Goal: Task Accomplishment & Management: Manage account settings

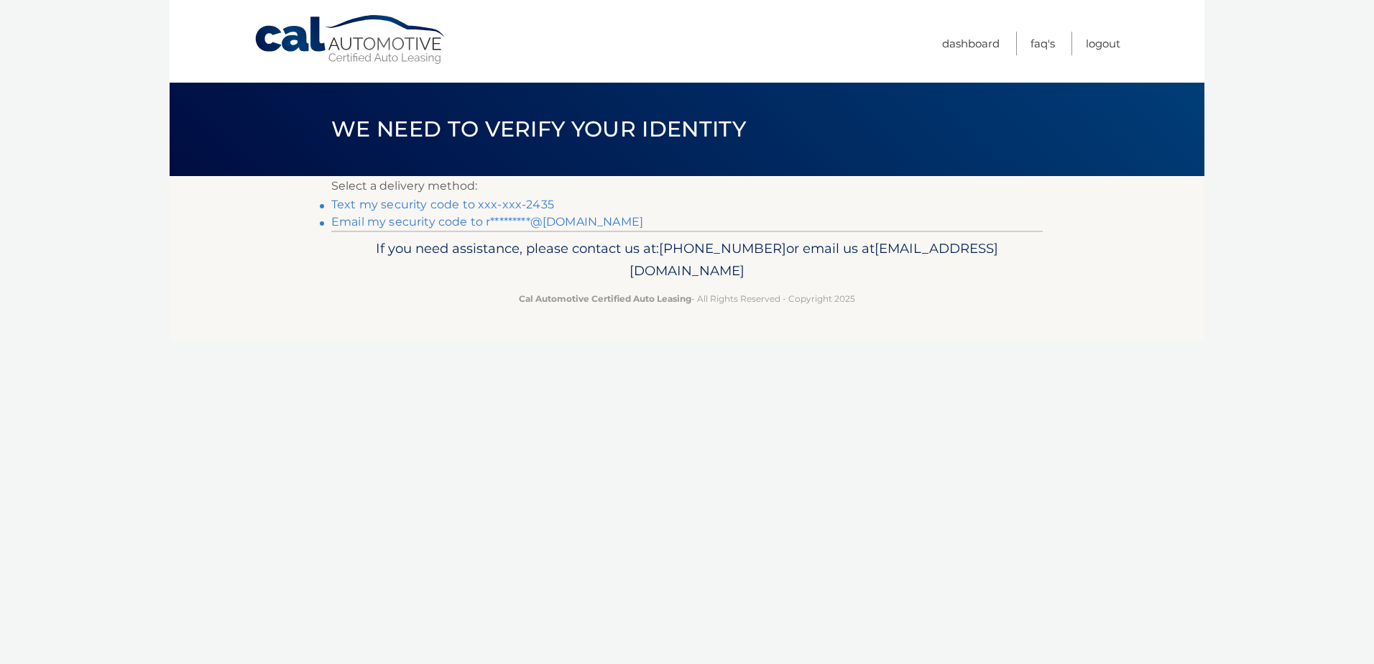
click at [495, 206] on link "Text my security code to xxx-xxx-2435" at bounding box center [442, 205] width 223 height 14
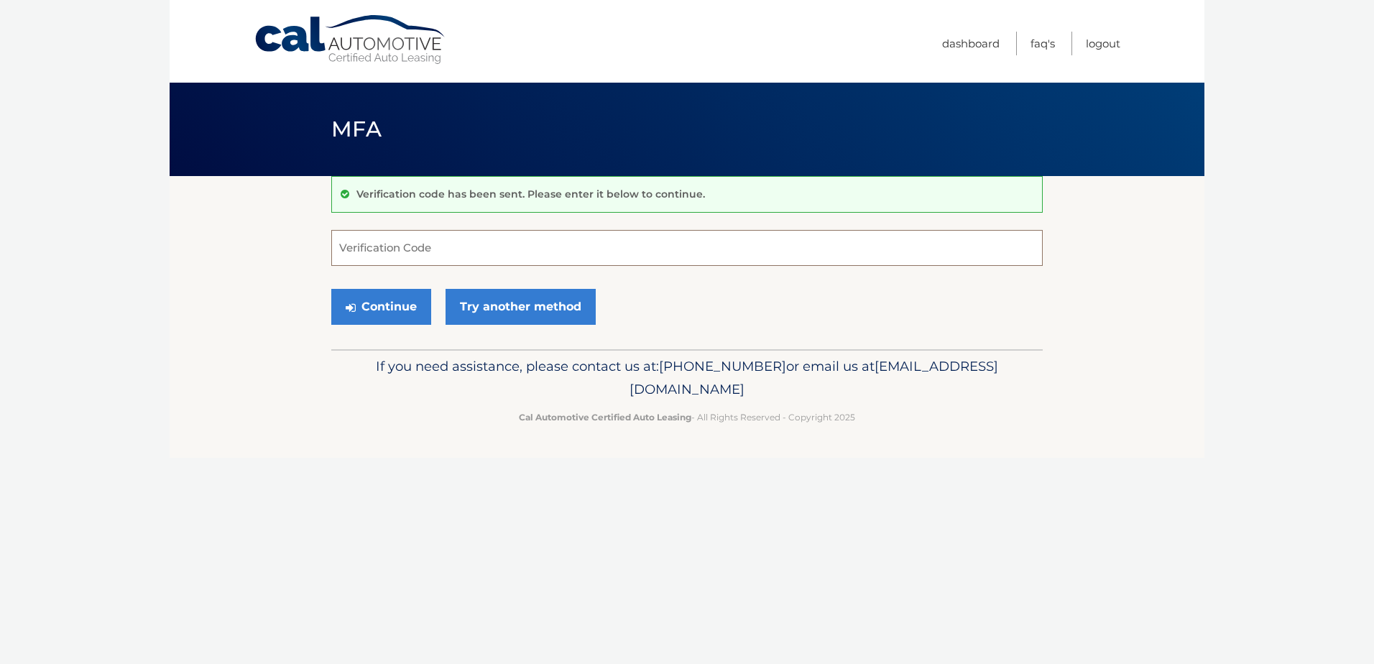
click at [377, 255] on input "Verification Code" at bounding box center [686, 248] width 711 height 36
type input "673402"
click at [331, 289] on button "Continue" at bounding box center [381, 307] width 100 height 36
click at [392, 305] on button "Continue" at bounding box center [381, 307] width 100 height 36
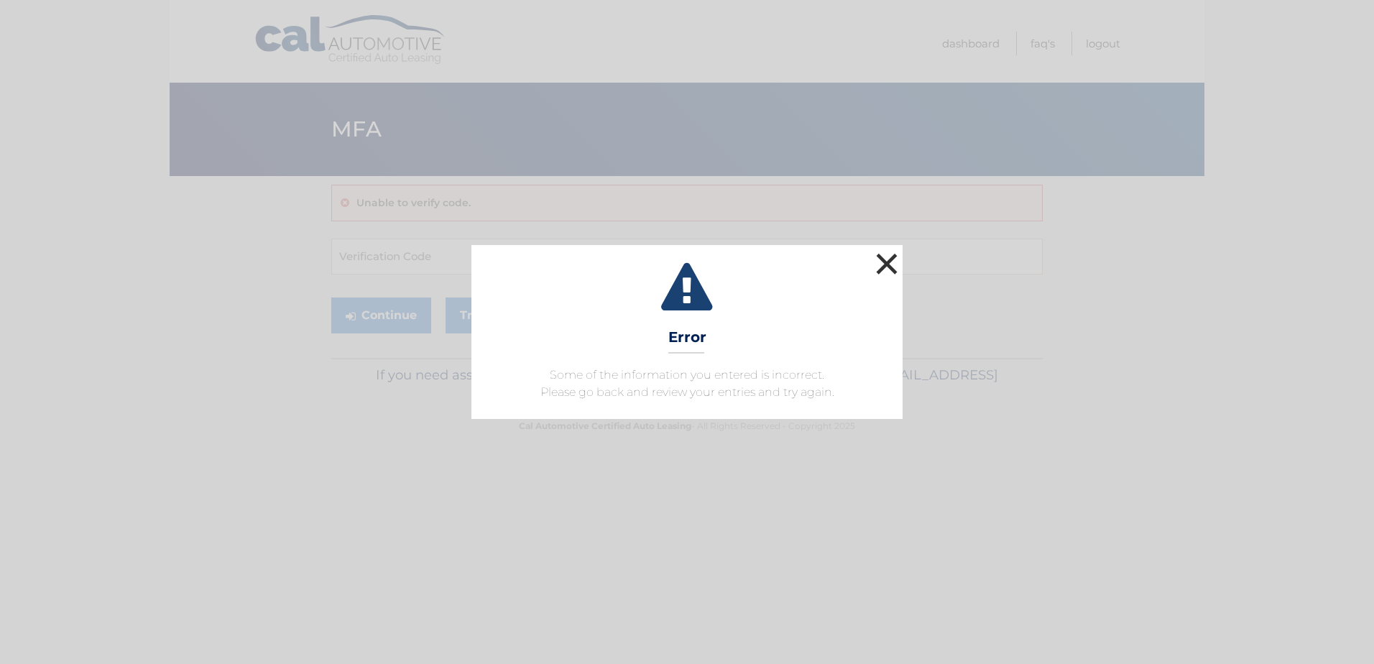
click at [888, 264] on button "×" at bounding box center [886, 263] width 29 height 29
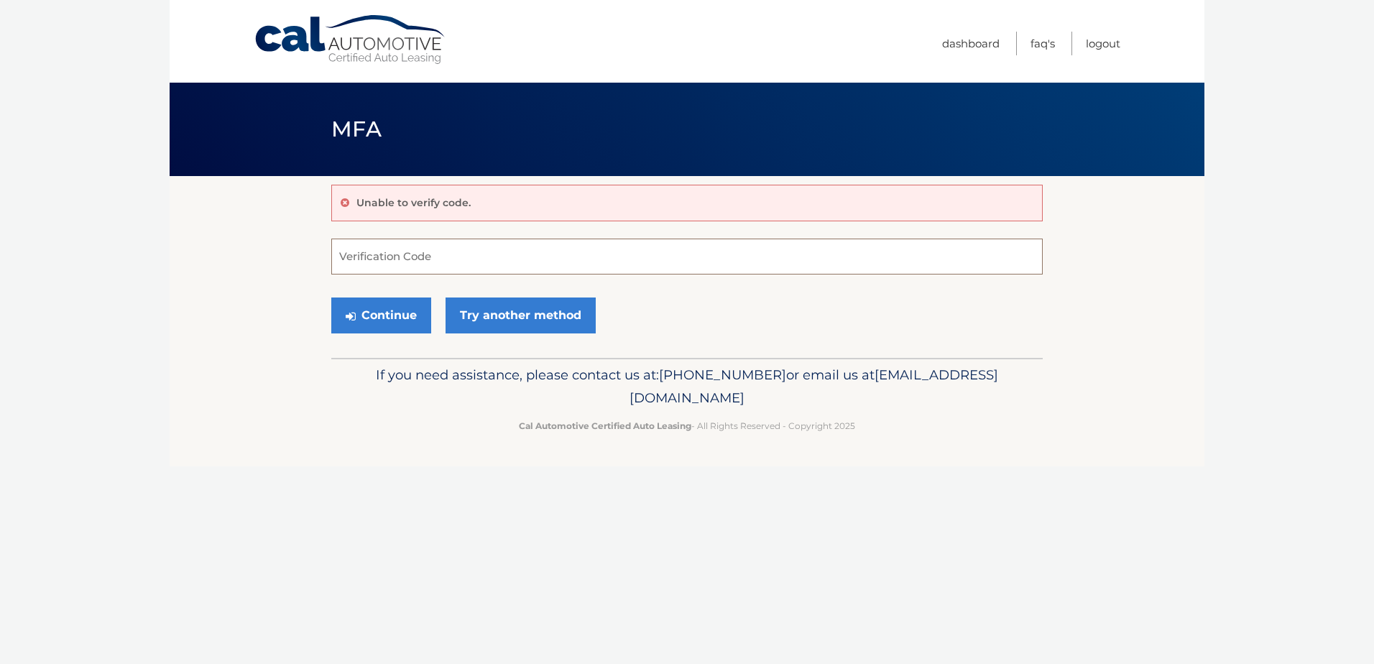
click at [484, 252] on input "Verification Code" at bounding box center [686, 257] width 711 height 36
click at [407, 252] on input "Verification Code" at bounding box center [686, 257] width 711 height 36
type input "673402"
click at [395, 315] on button "Continue" at bounding box center [381, 316] width 100 height 36
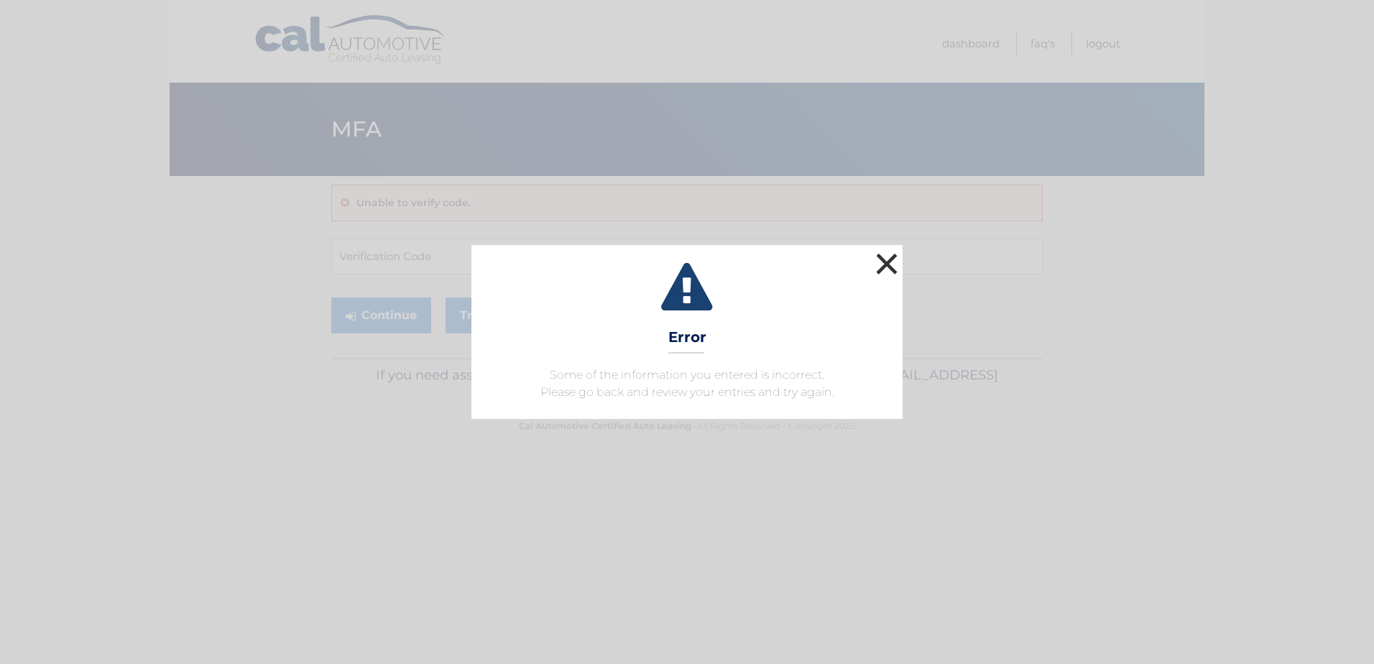
click at [882, 275] on button "×" at bounding box center [886, 263] width 29 height 29
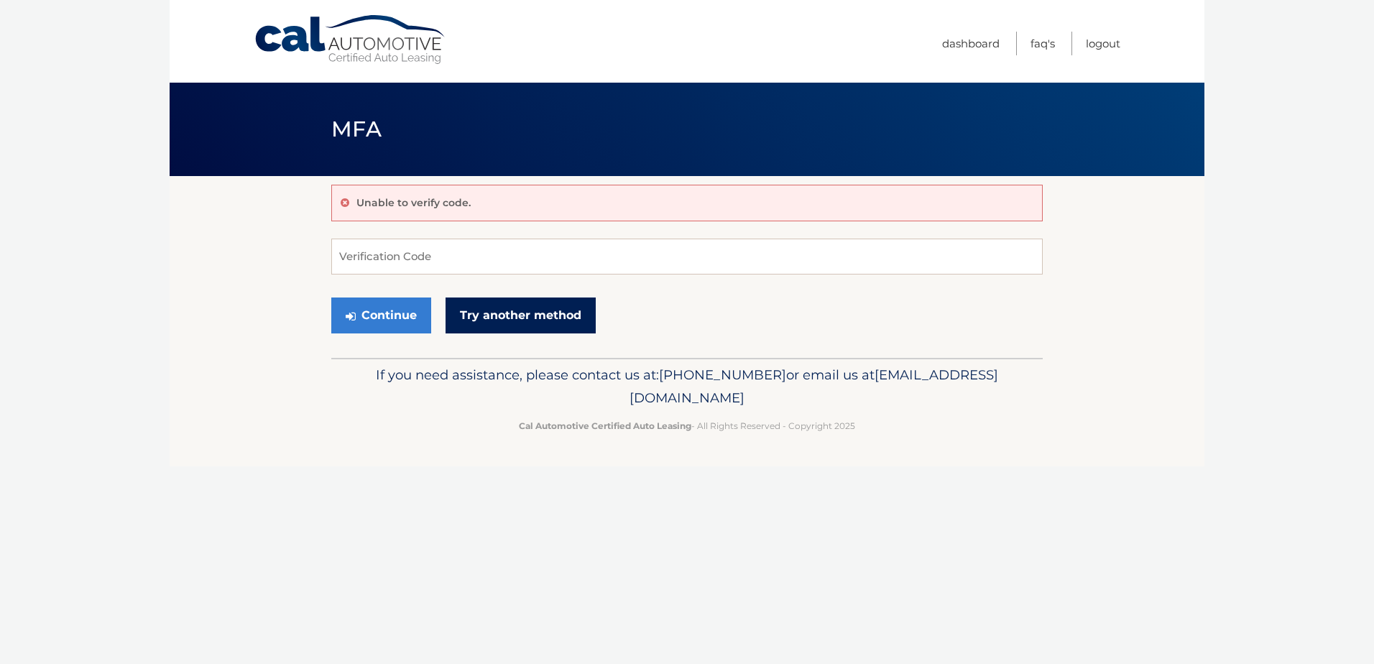
click at [550, 323] on link "Try another method" at bounding box center [521, 316] width 150 height 36
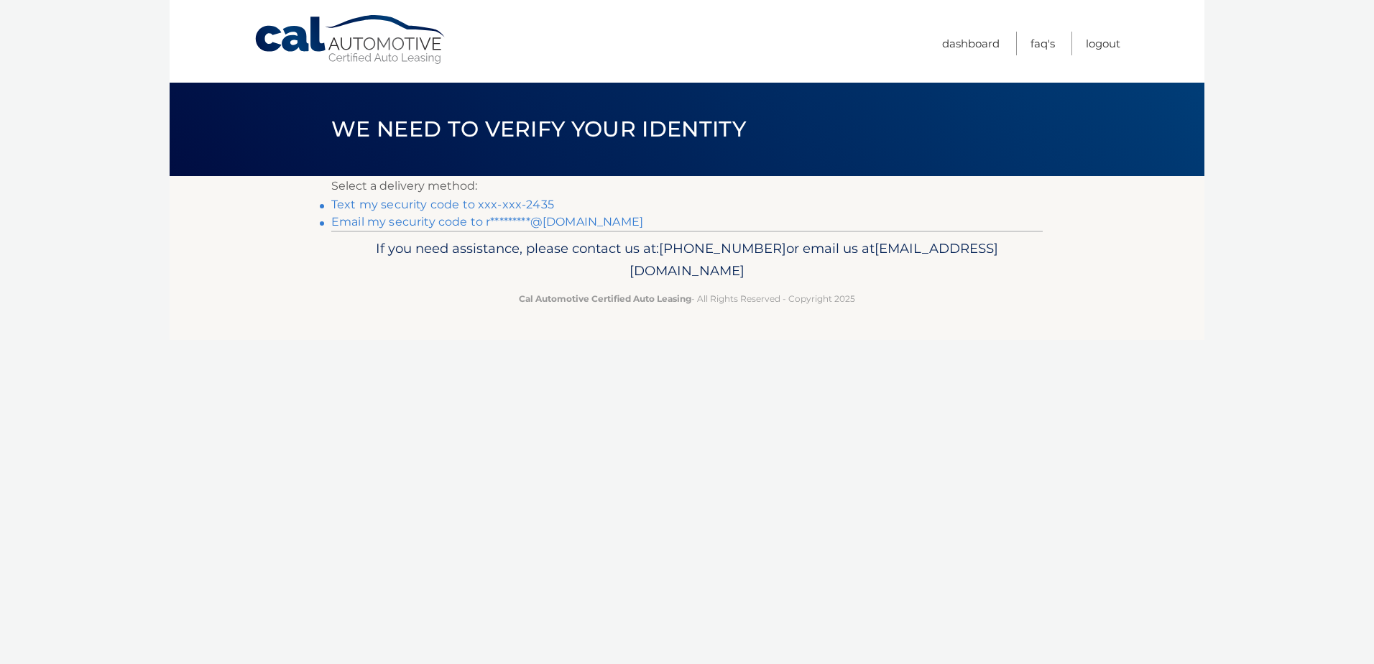
click at [518, 206] on link "Text my security code to xxx-xxx-2435" at bounding box center [442, 205] width 223 height 14
click at [582, 224] on link "Email my security code to r*********@gmail.com" at bounding box center [487, 222] width 312 height 14
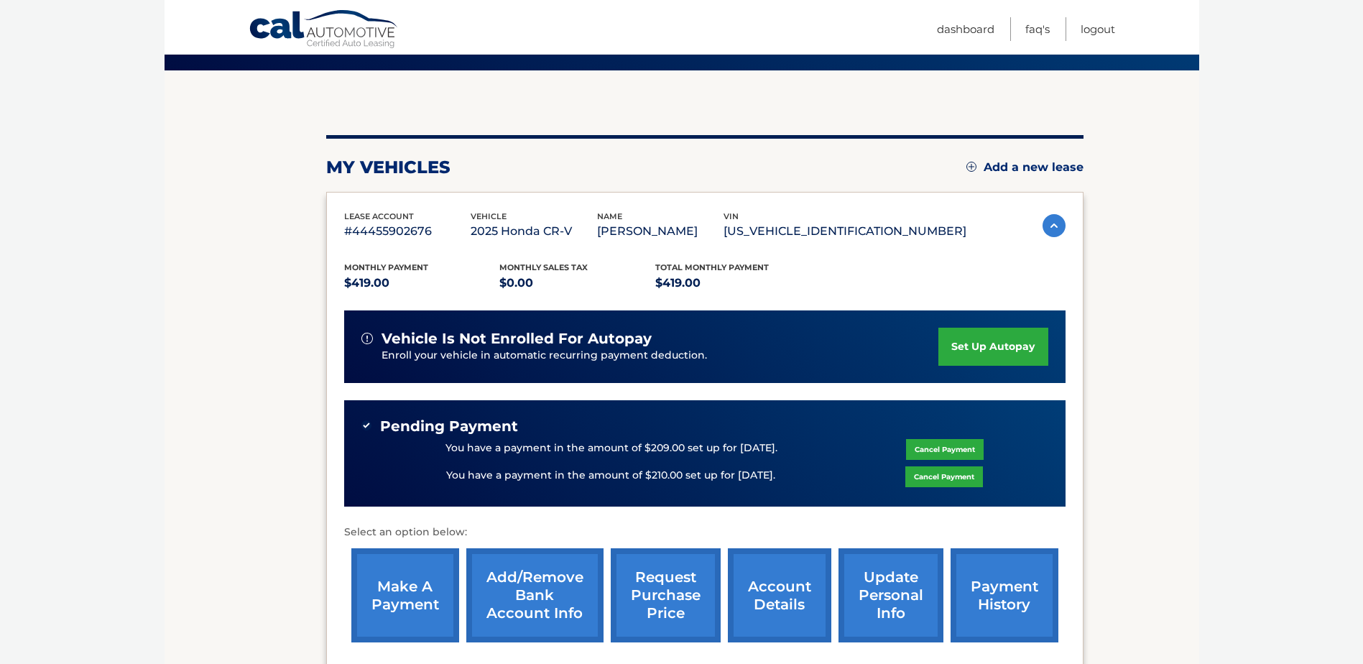
scroll to position [46, 0]
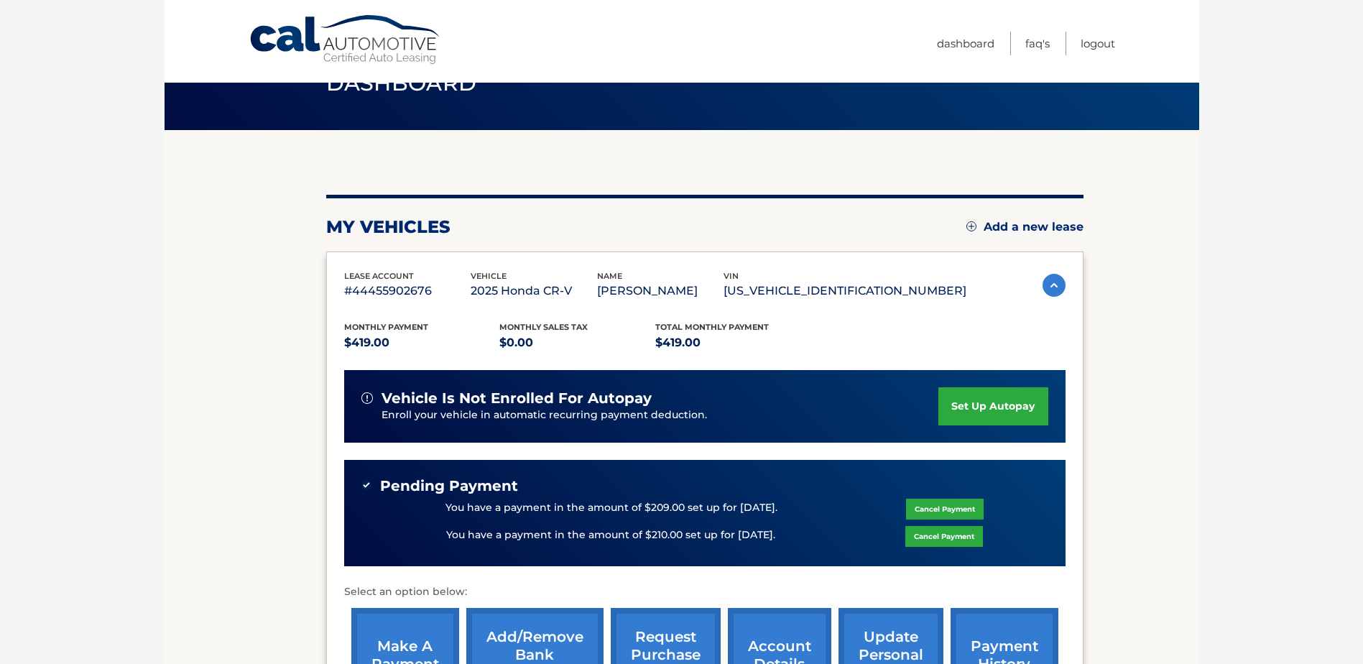
drag, startPoint x: 941, startPoint y: 294, endPoint x: 811, endPoint y: 295, distance: 130.1
click at [811, 295] on p "[US_VEHICLE_IDENTIFICATION_NUMBER]" at bounding box center [845, 291] width 243 height 20
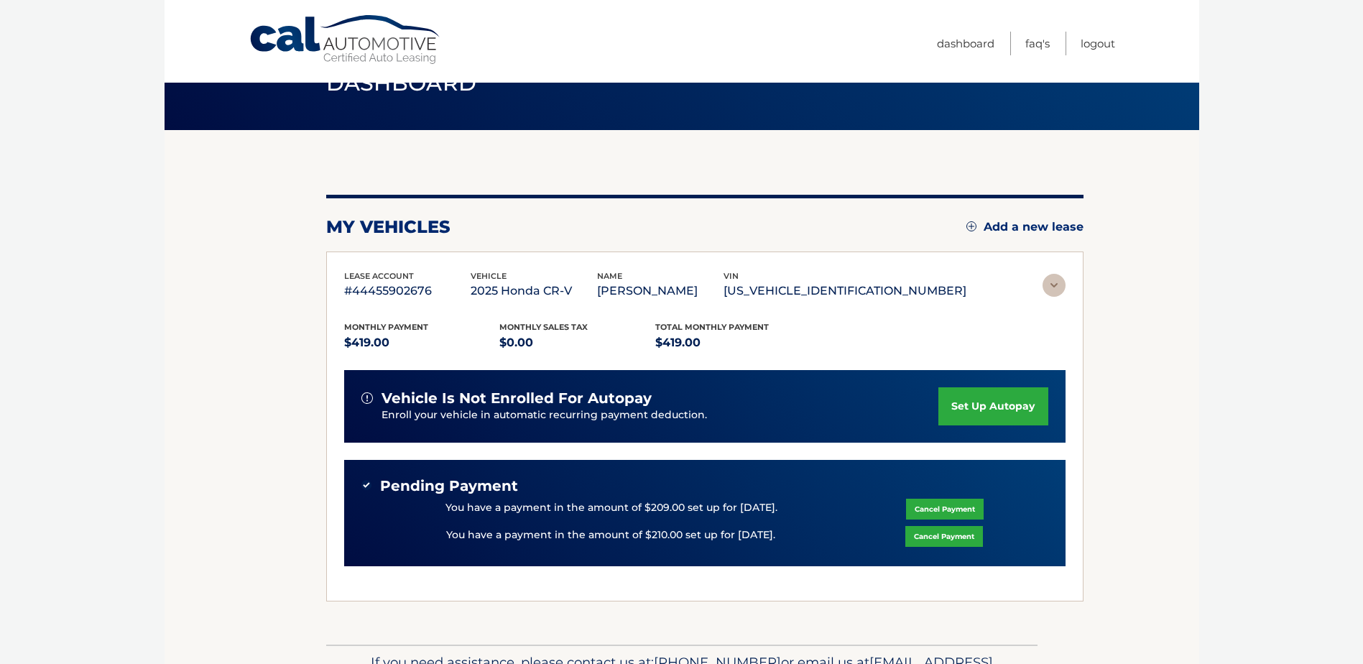
copy p "[US_VEHICLE_IDENTIFICATION_NUMBER]"
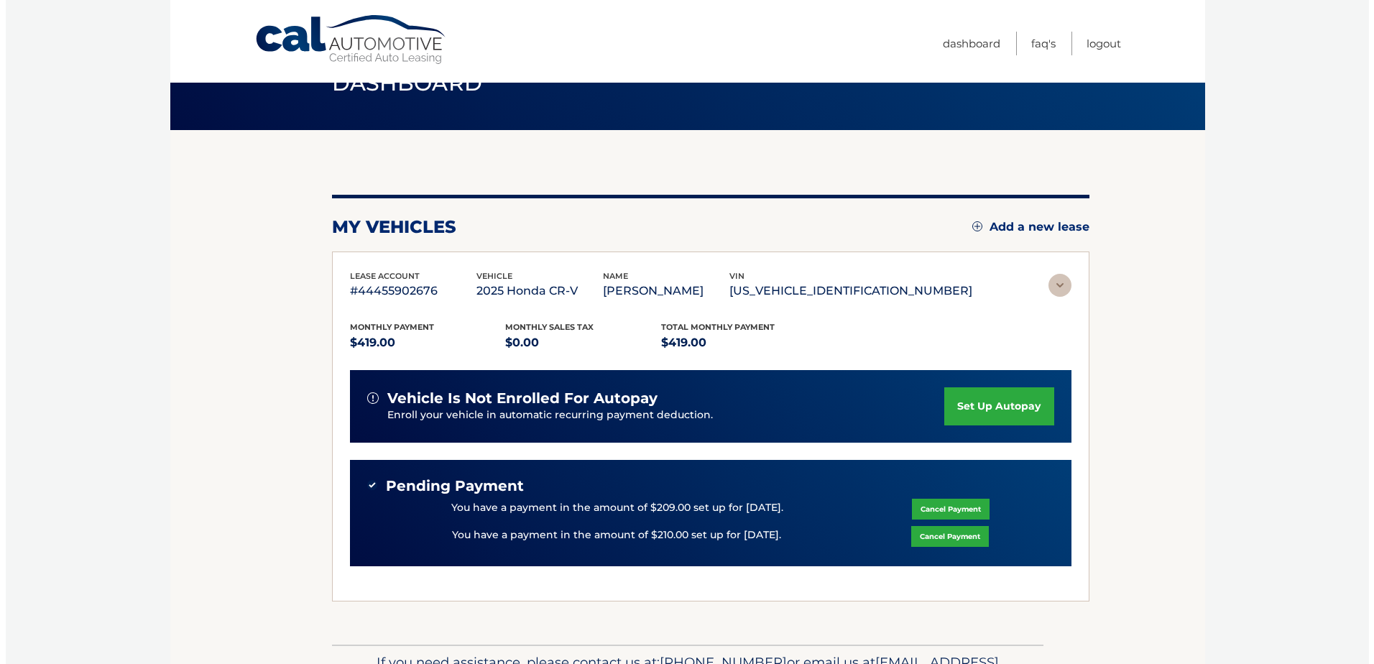
scroll to position [0, 0]
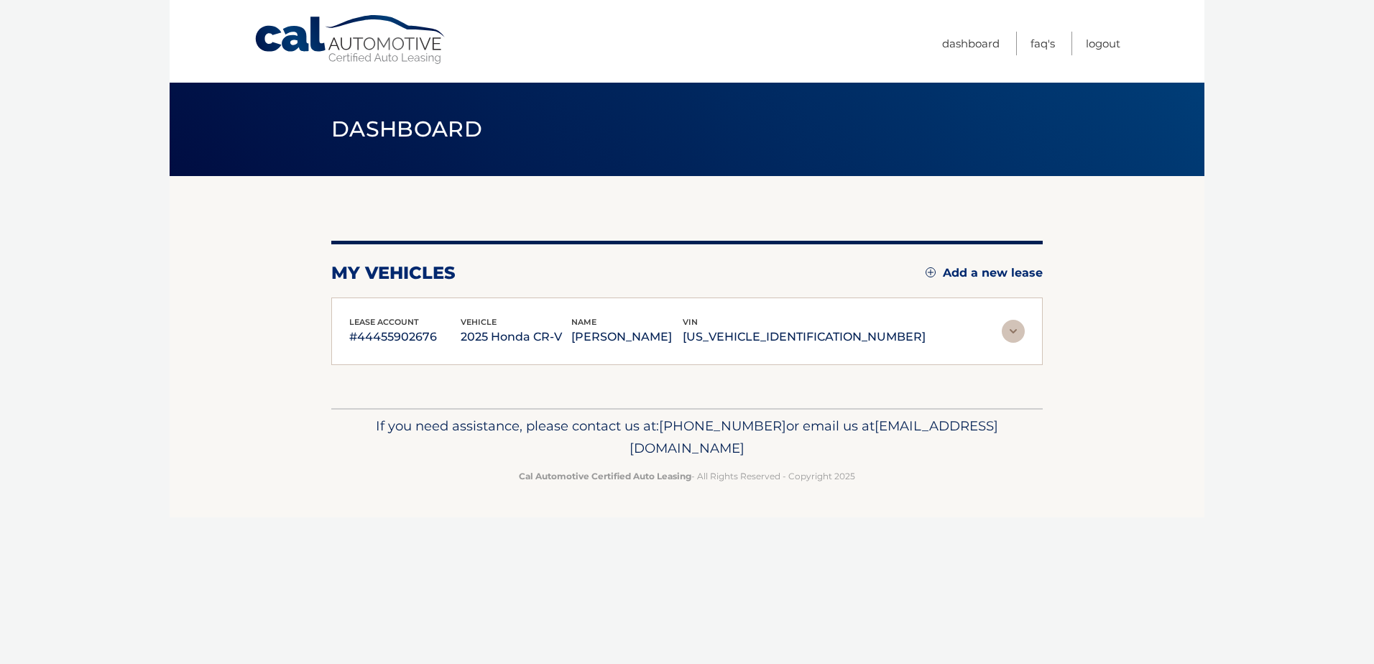
click at [813, 346] on p "[US_VEHICLE_IDENTIFICATION_NUMBER]" at bounding box center [804, 337] width 243 height 20
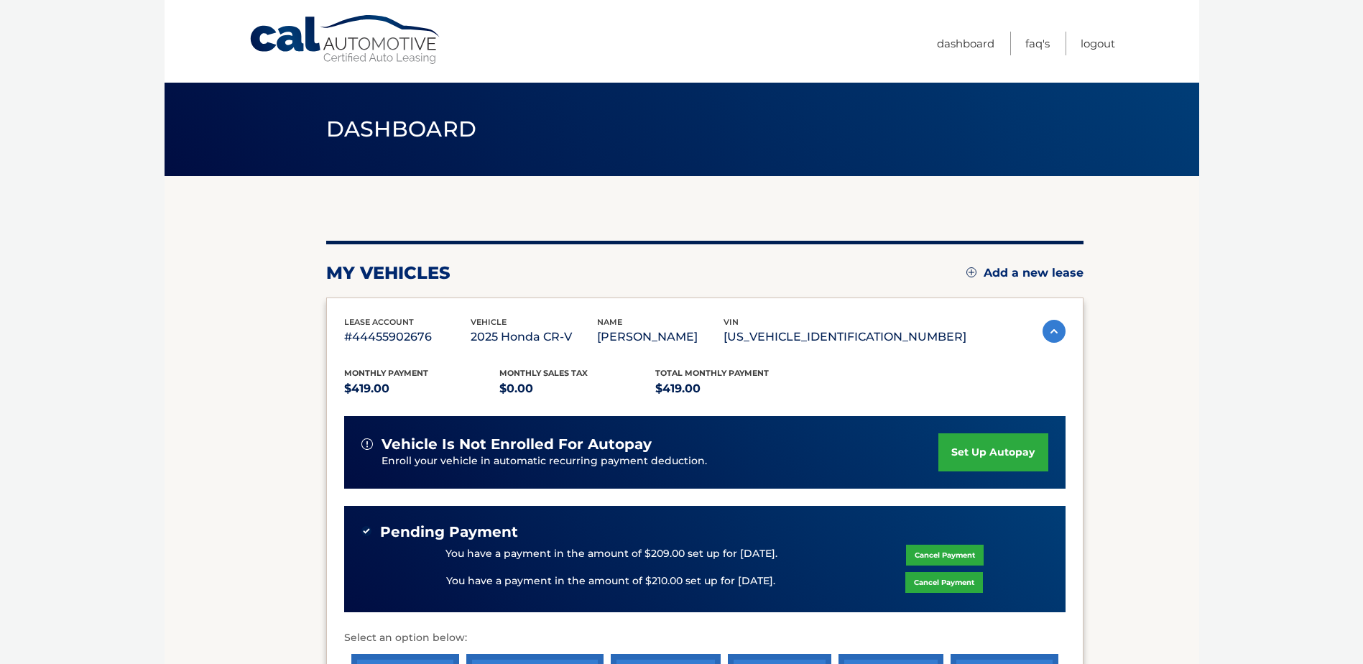
drag, startPoint x: 808, startPoint y: 339, endPoint x: 939, endPoint y: 343, distance: 130.8
click at [939, 343] on p "[US_VEHICLE_IDENTIFICATION_NUMBER]" at bounding box center [845, 337] width 243 height 20
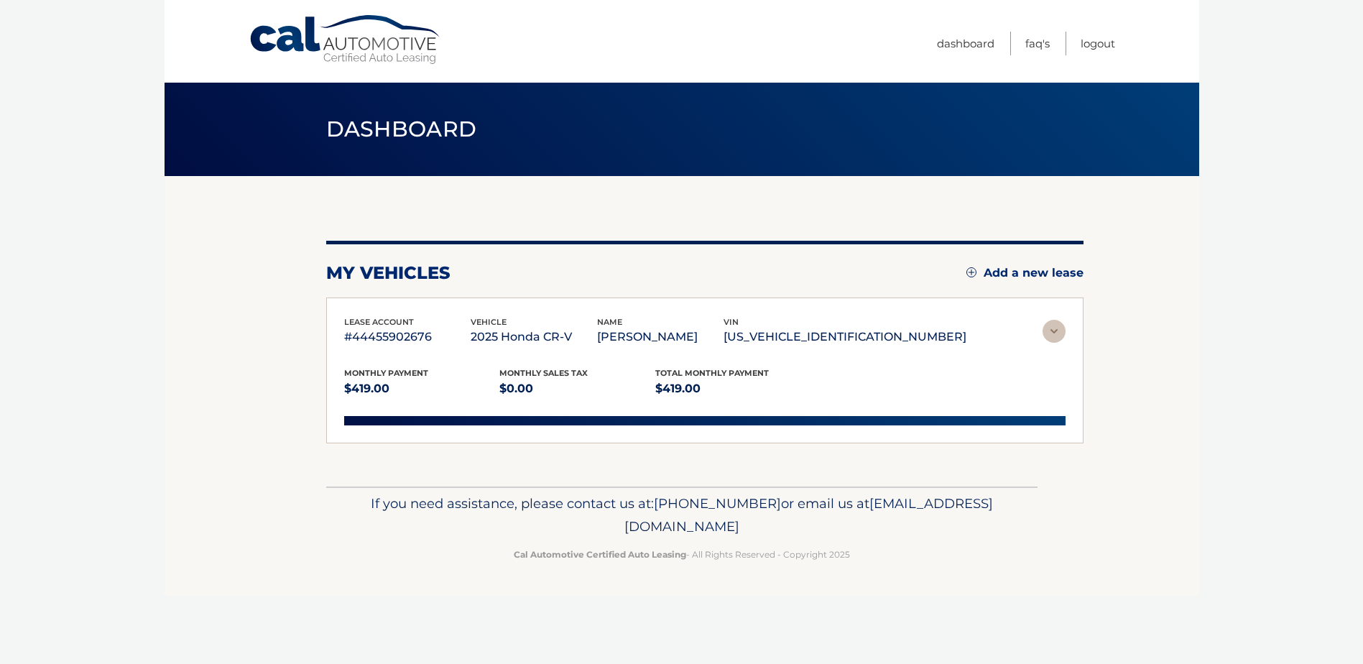
drag, startPoint x: 939, startPoint y: 343, endPoint x: 928, endPoint y: 343, distance: 10.8
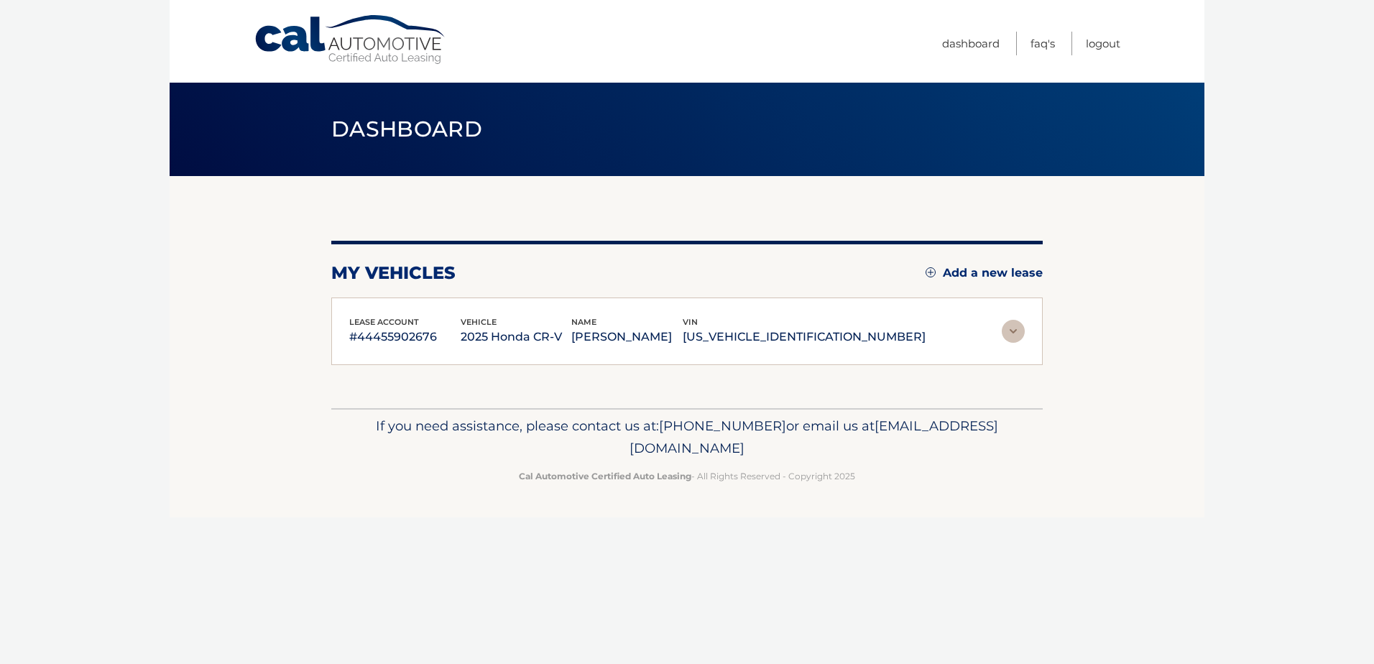
copy p "[US_VEHICLE_IDENTIFICATION_NUMBER]"
